Goal: Information Seeking & Learning: Compare options

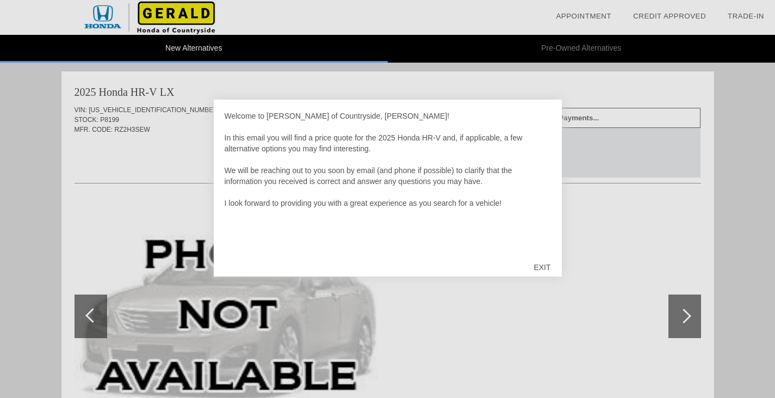
click at [548, 267] on div "EXIT" at bounding box center [542, 267] width 39 height 33
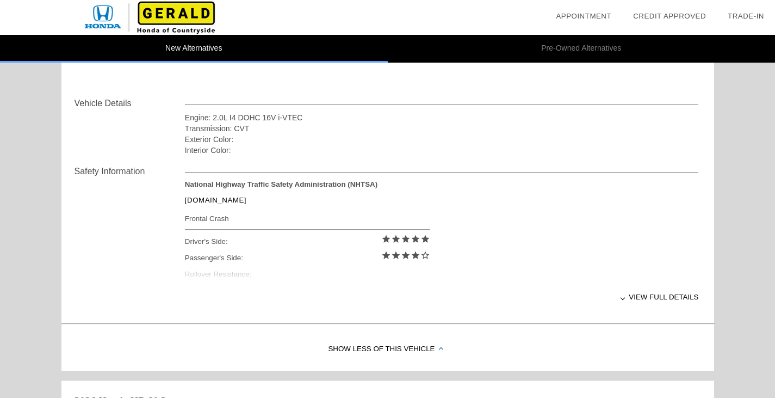
scroll to position [358, 0]
click at [639, 298] on div "View full details" at bounding box center [442, 296] width 514 height 27
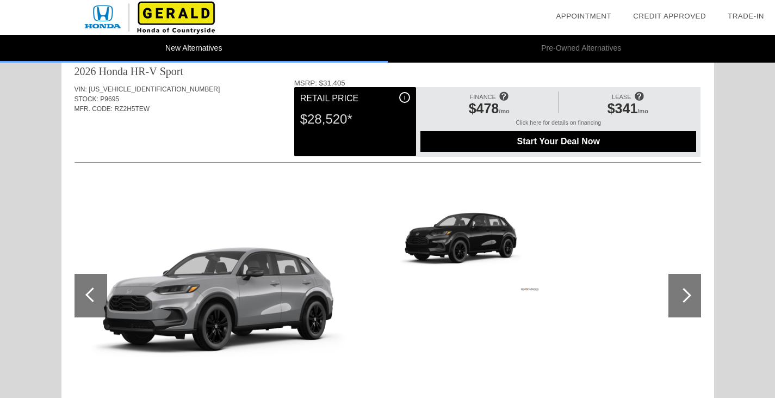
scroll to position [1133, 0]
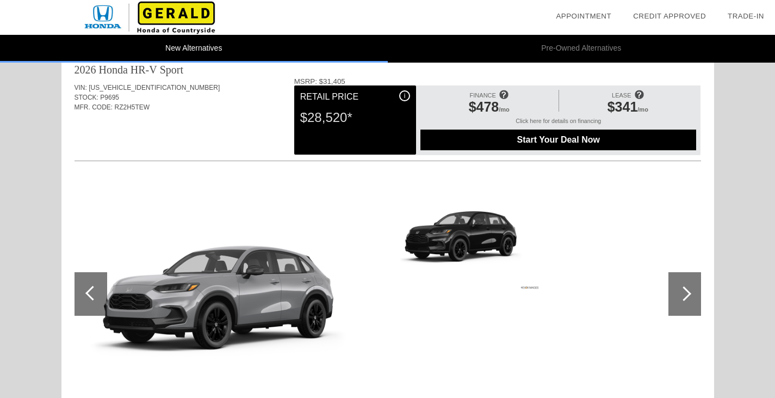
click at [690, 291] on div at bounding box center [683, 293] width 15 height 15
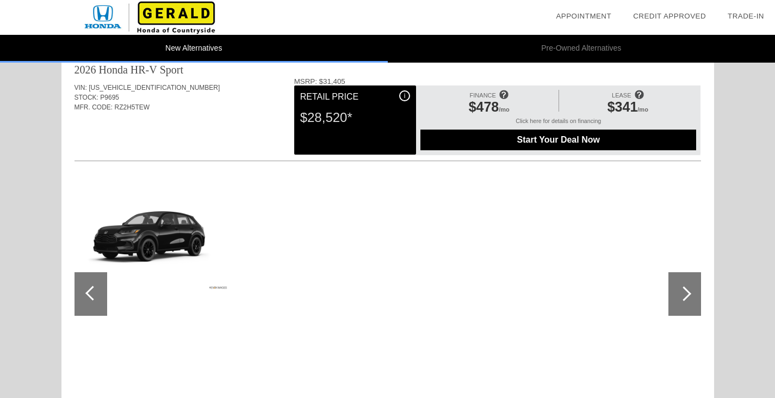
click at [690, 291] on div at bounding box center [683, 293] width 15 height 15
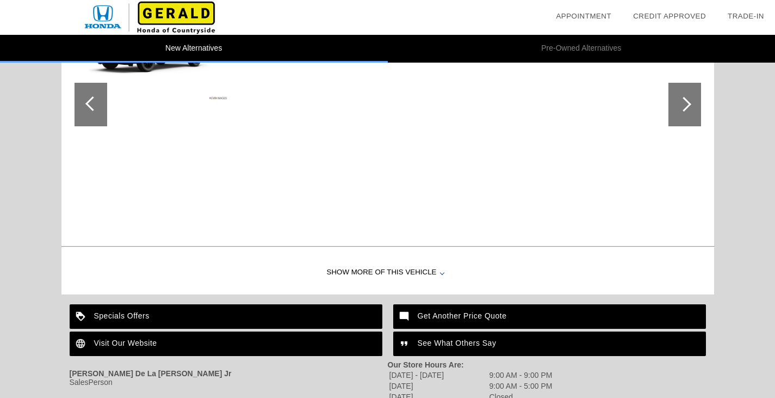
scroll to position [1321, 0]
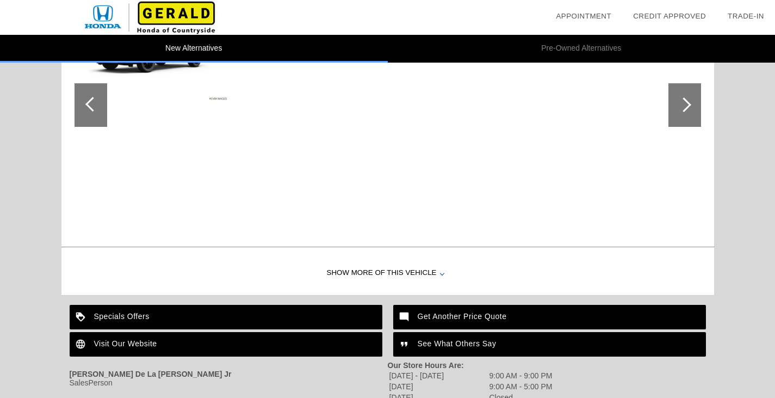
click at [442, 276] on div "Show More of this Vehicle" at bounding box center [387, 273] width 653 height 44
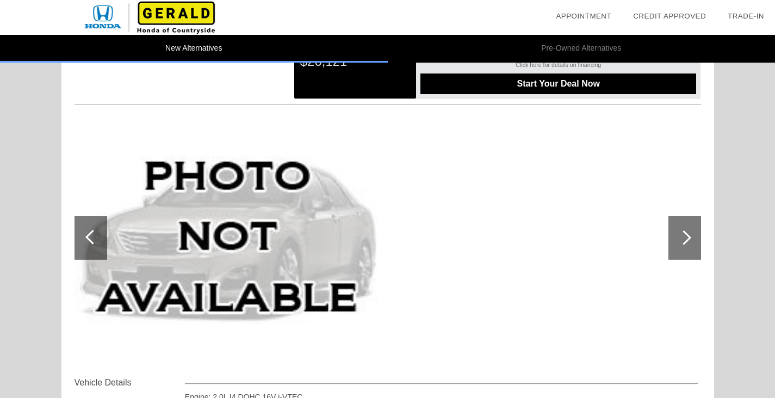
scroll to position [0, 0]
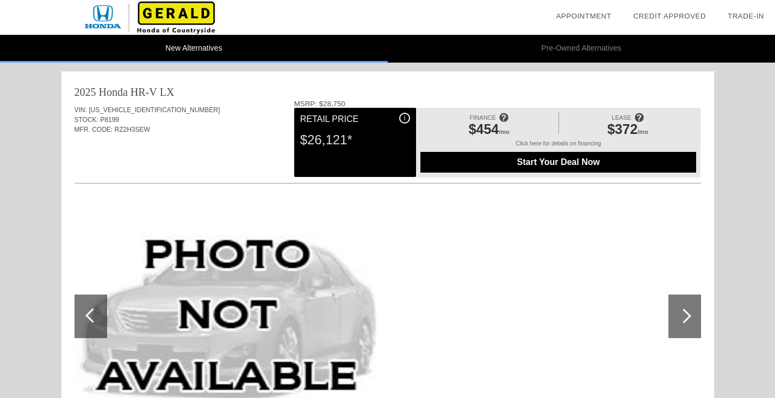
click at [593, 48] on li "Pre-Owned Alternatives" at bounding box center [582, 49] width 388 height 28
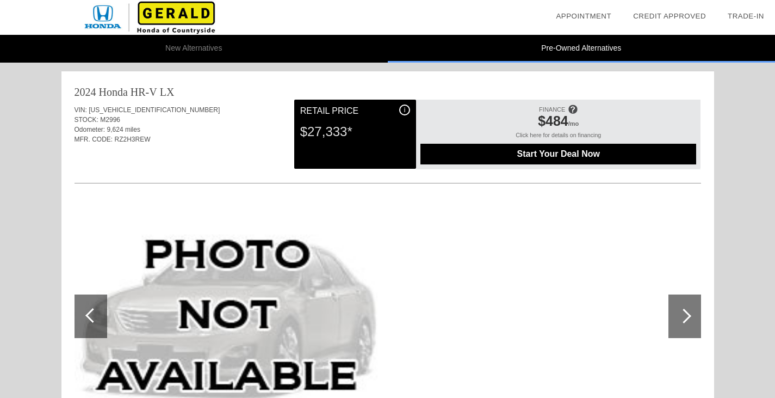
click at [178, 46] on li "New Alternatives" at bounding box center [194, 49] width 388 height 28
